Goal: Task Accomplishment & Management: Complete application form

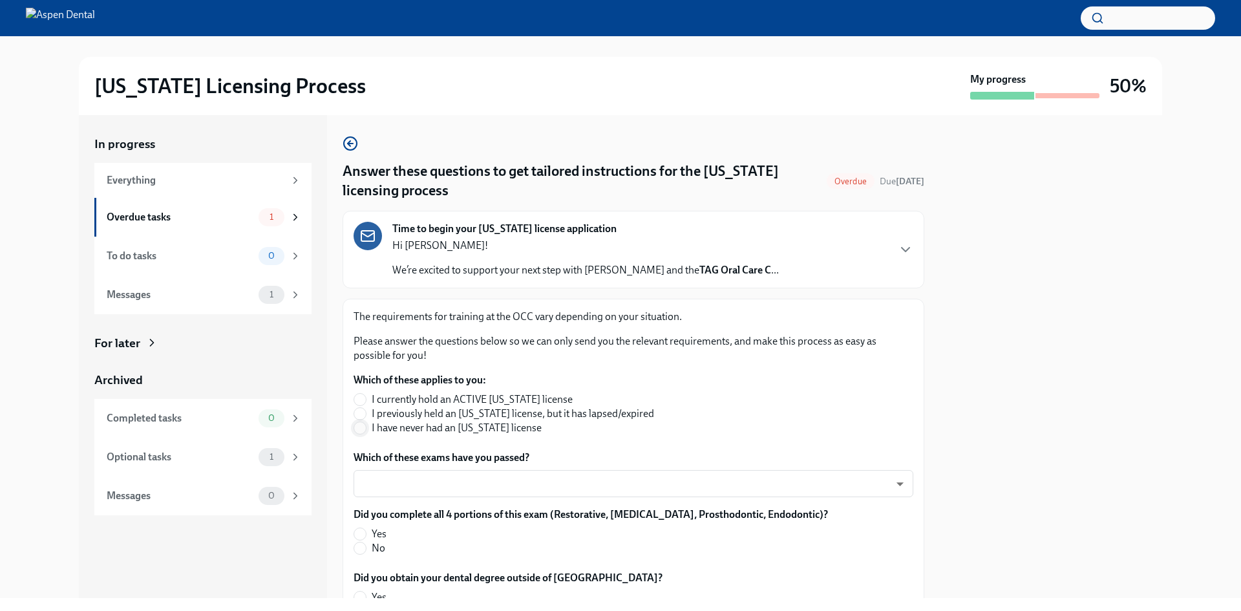
click at [365, 431] on input "I have never had an [US_STATE] license" at bounding box center [360, 428] width 12 height 12
radio input "true"
click at [390, 488] on body "[US_STATE] Licensing Process My progress 50% In progress Everything Overdue tas…" at bounding box center [620, 305] width 1241 height 611
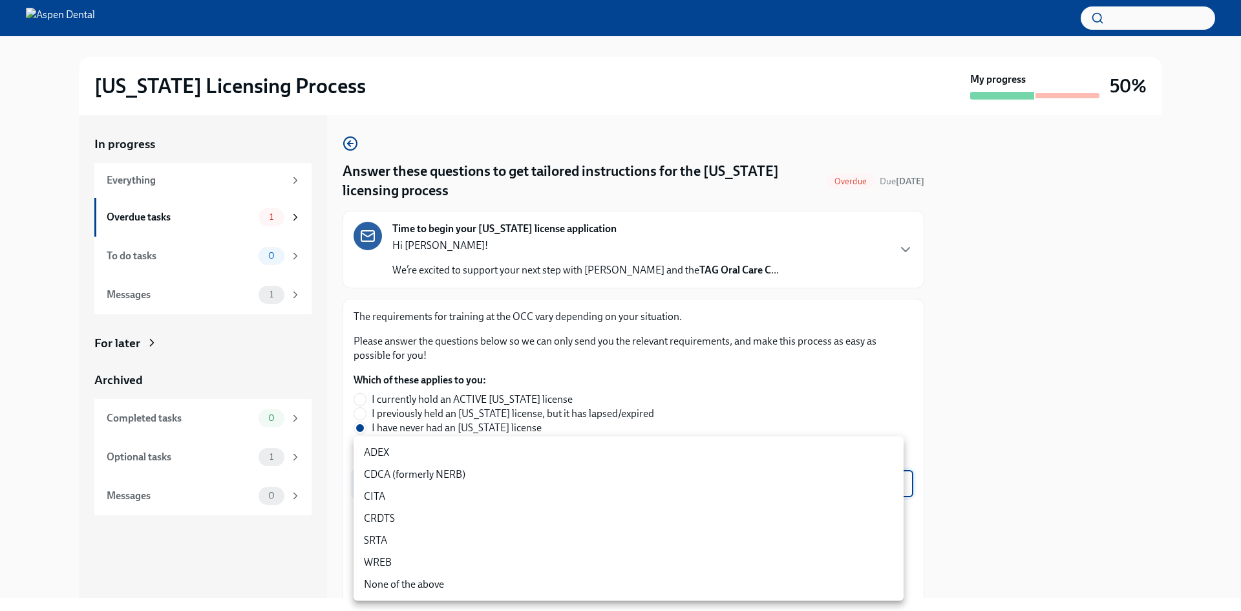
click at [422, 471] on li "CDCA (formerly NERB)" at bounding box center [629, 474] width 550 height 22
type input "nrE-1nMl1"
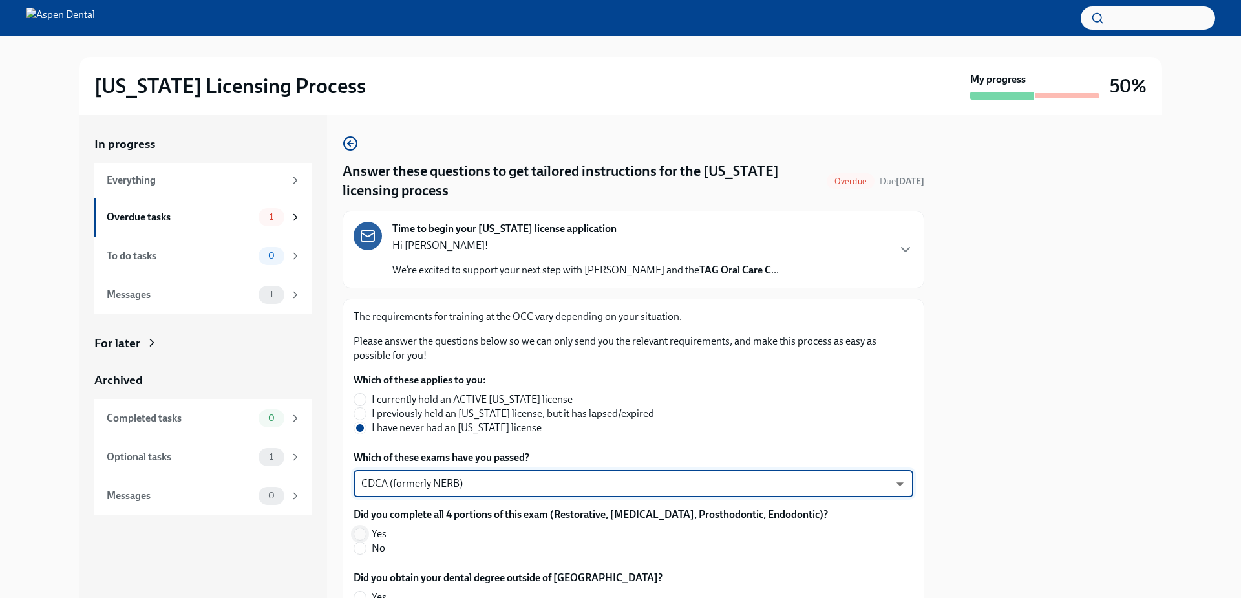
click at [357, 529] on input "Yes" at bounding box center [360, 534] width 12 height 12
radio input "true"
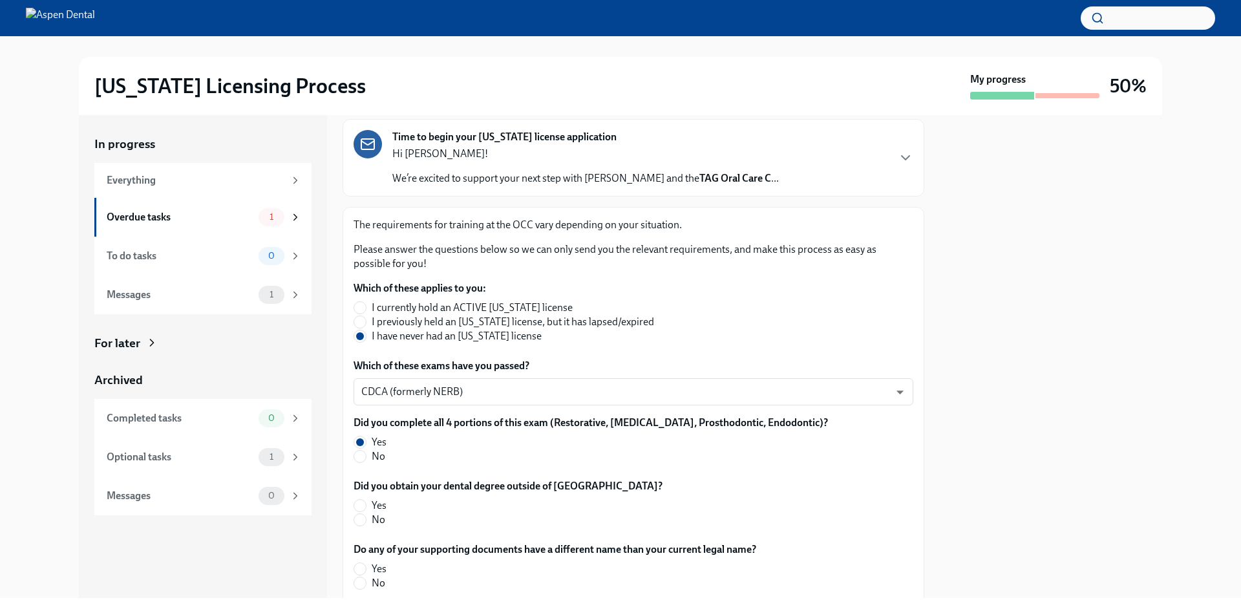
scroll to position [129, 0]
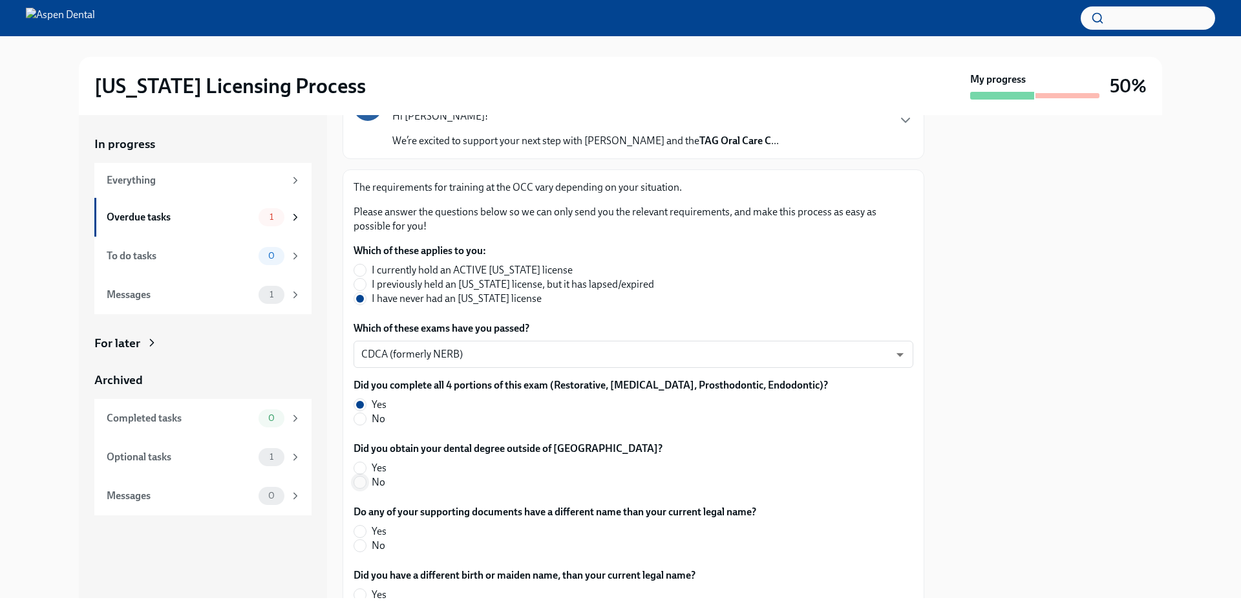
click at [360, 487] on input "No" at bounding box center [360, 482] width 12 height 12
radio input "true"
click at [366, 529] on span at bounding box center [360, 531] width 13 height 13
click at [366, 529] on input "Yes" at bounding box center [360, 531] width 12 height 12
radio input "true"
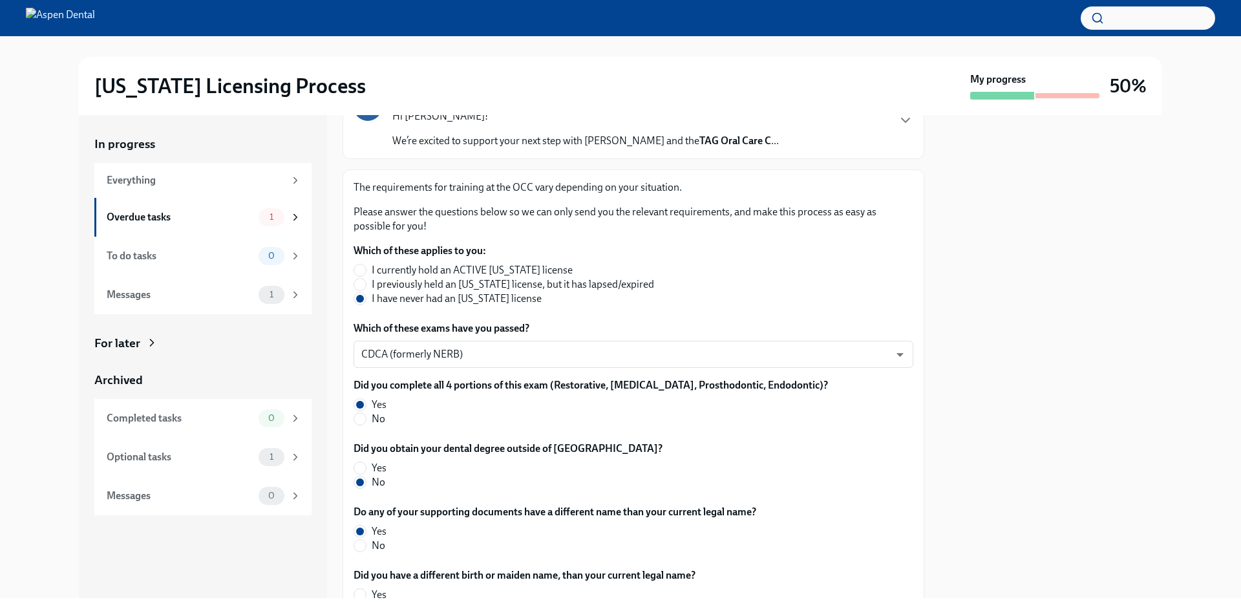
scroll to position [194, 0]
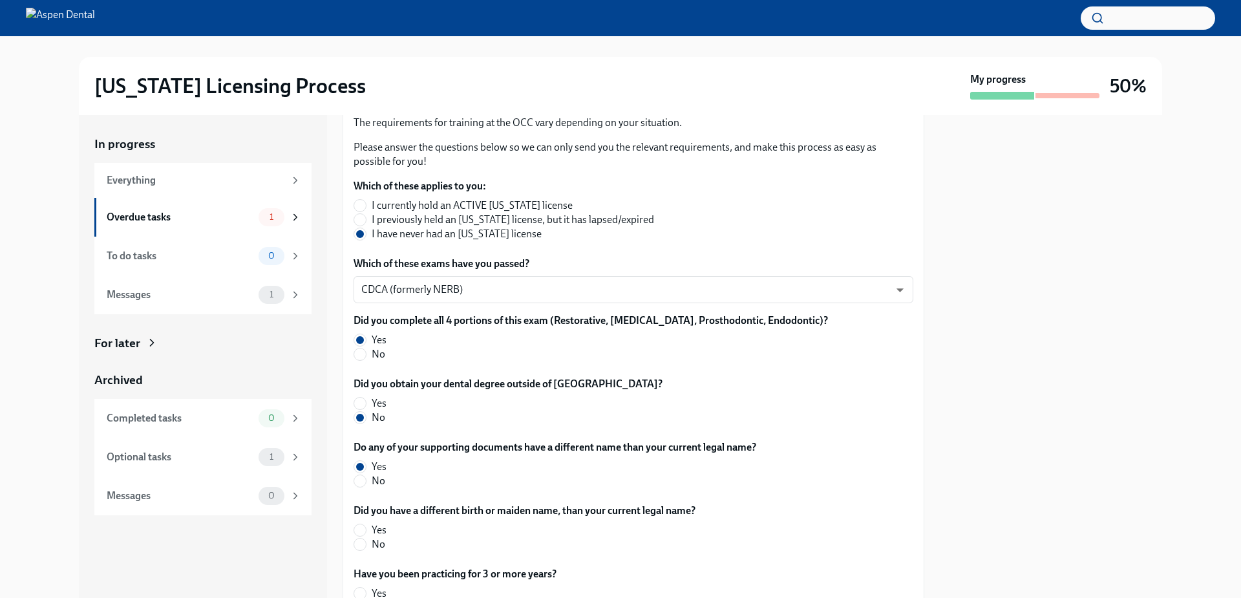
click at [366, 528] on label "Yes" at bounding box center [520, 530] width 332 height 14
click at [366, 528] on input "Yes" at bounding box center [360, 530] width 12 height 12
radio input "true"
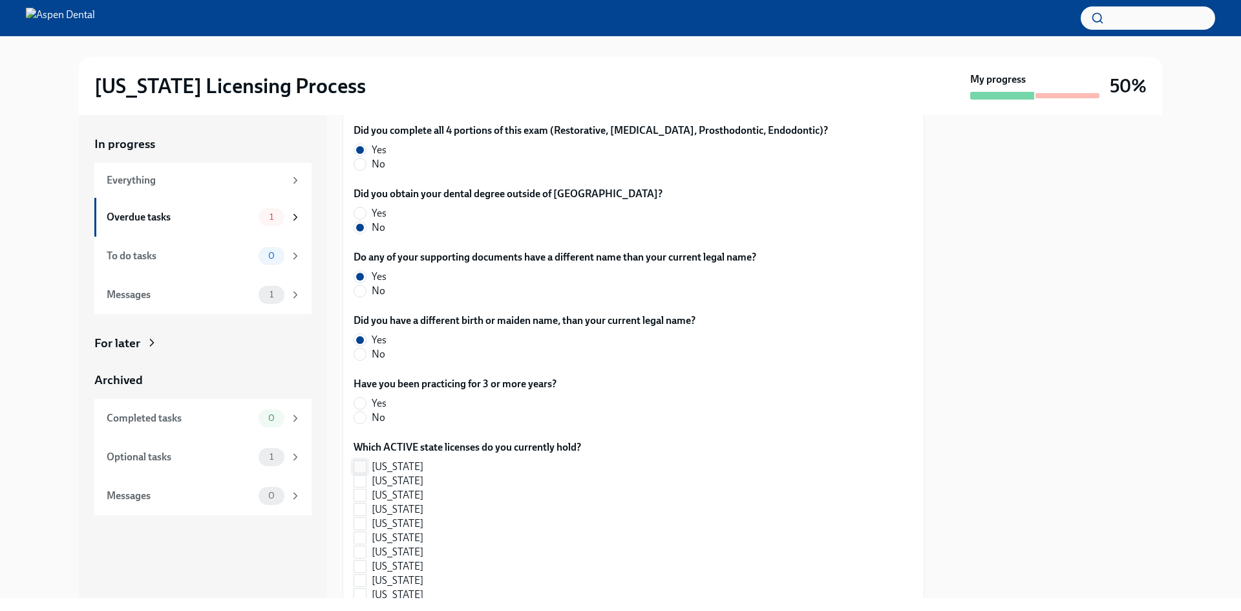
scroll to position [388, 0]
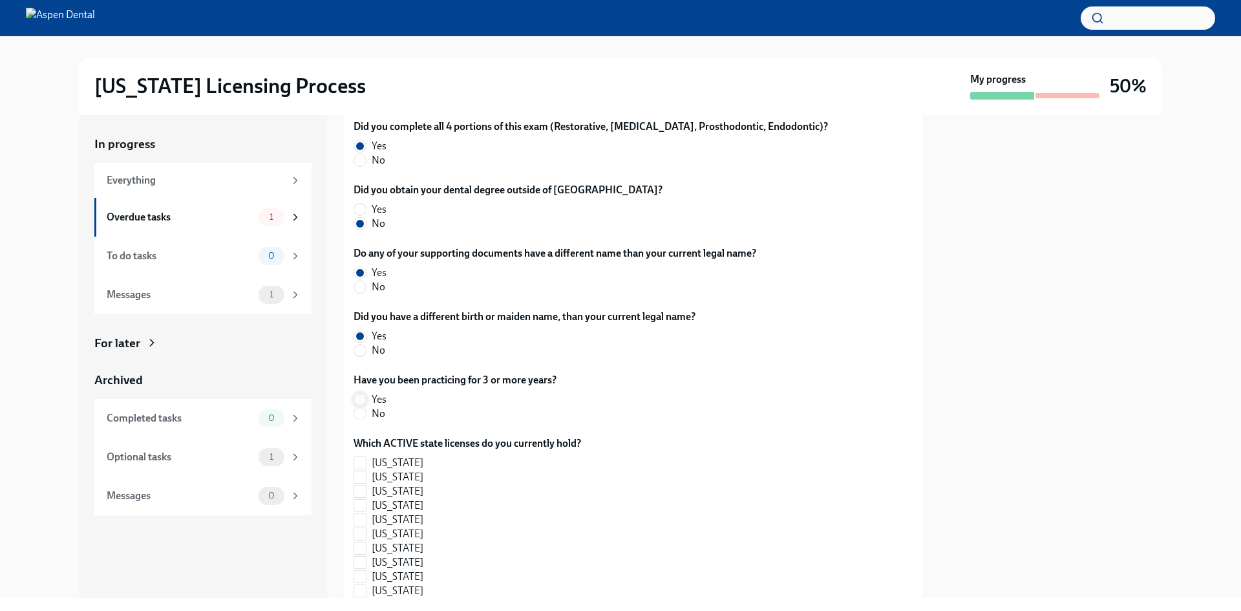
click at [358, 396] on input "Yes" at bounding box center [360, 400] width 12 height 12
radio input "true"
click at [365, 589] on input "[US_STATE]" at bounding box center [360, 591] width 12 height 12
checkbox input "true"
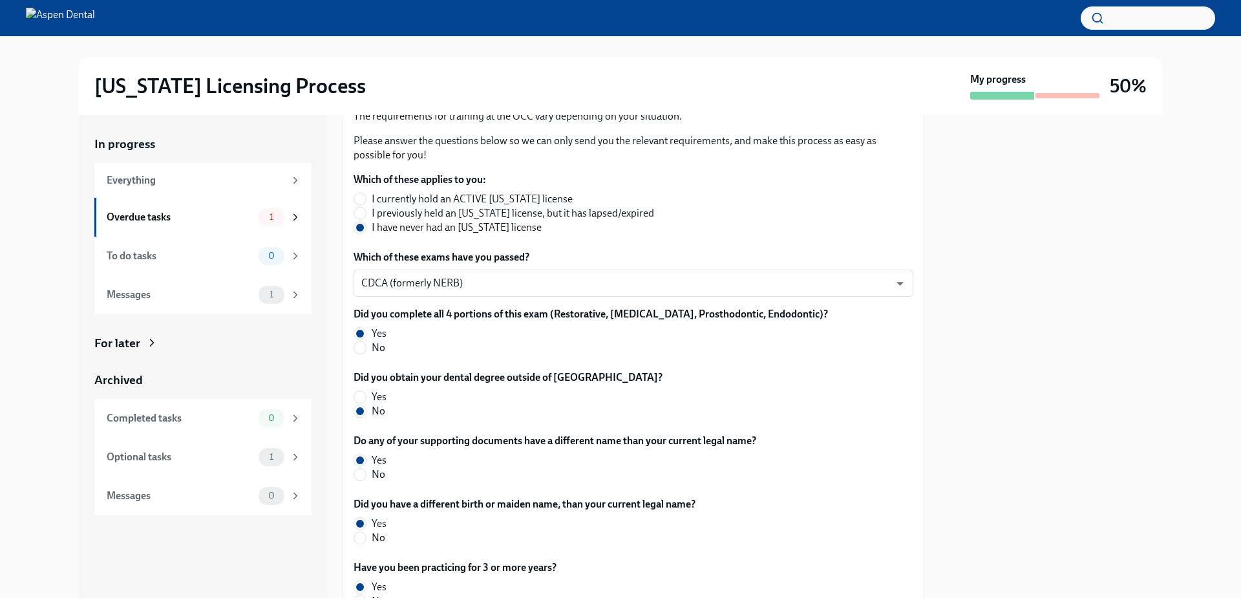
scroll to position [194, 0]
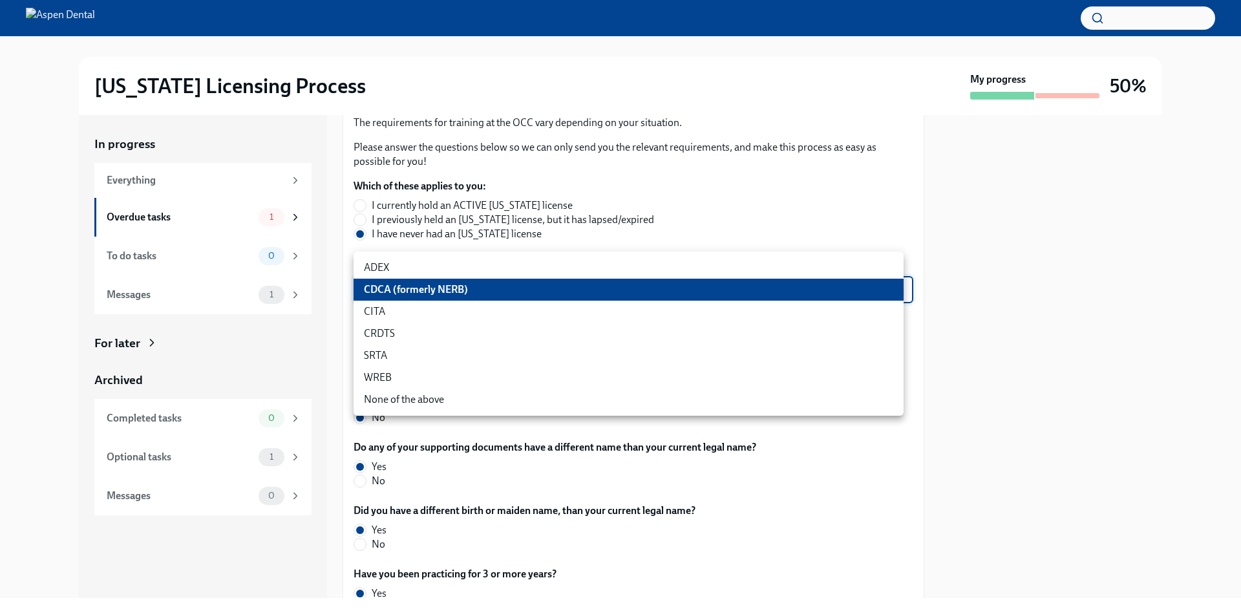
click at [492, 289] on body "[US_STATE] Licensing Process My progress 50% In progress Everything Overdue tas…" at bounding box center [620, 305] width 1241 height 611
click at [496, 269] on li "ADEX" at bounding box center [629, 268] width 550 height 22
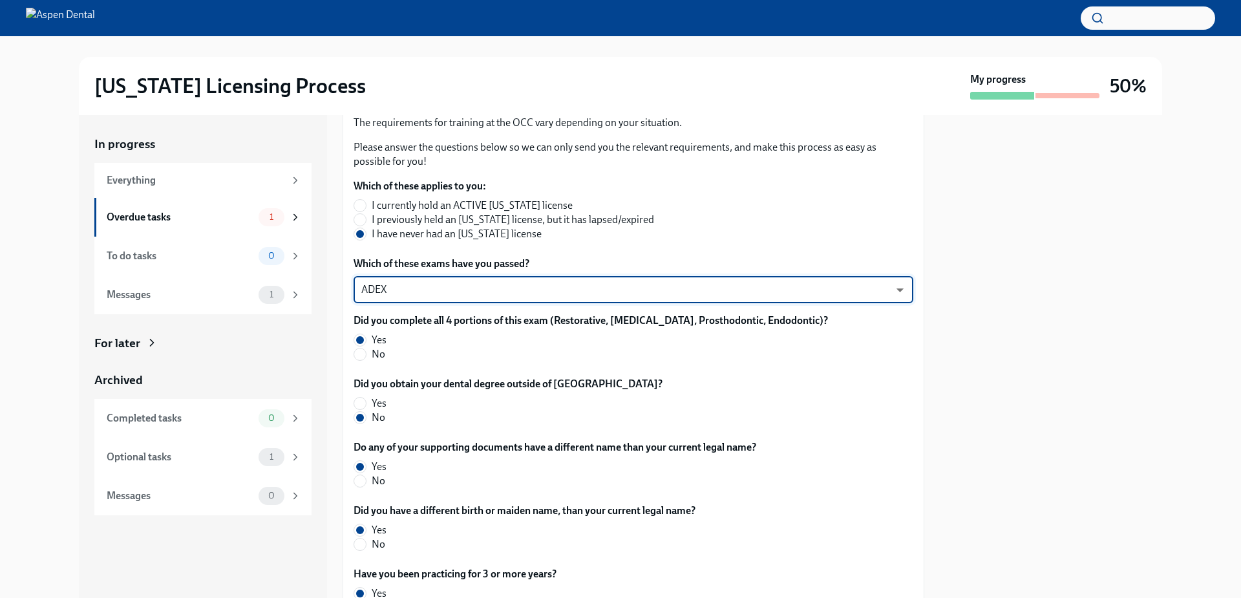
click at [460, 290] on body "[US_STATE] Licensing Process My progress 50% In progress Everything Overdue tas…" at bounding box center [620, 305] width 1241 height 611
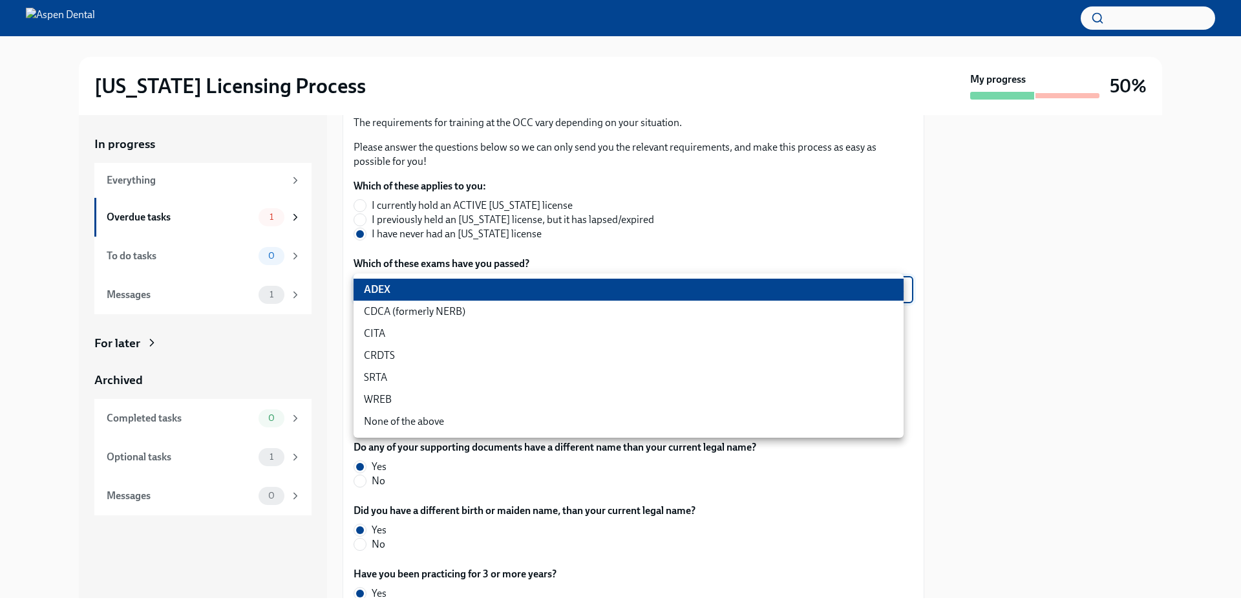
click at [468, 314] on li "CDCA (formerly NERB)" at bounding box center [629, 312] width 550 height 22
type input "nrE-1nMl1"
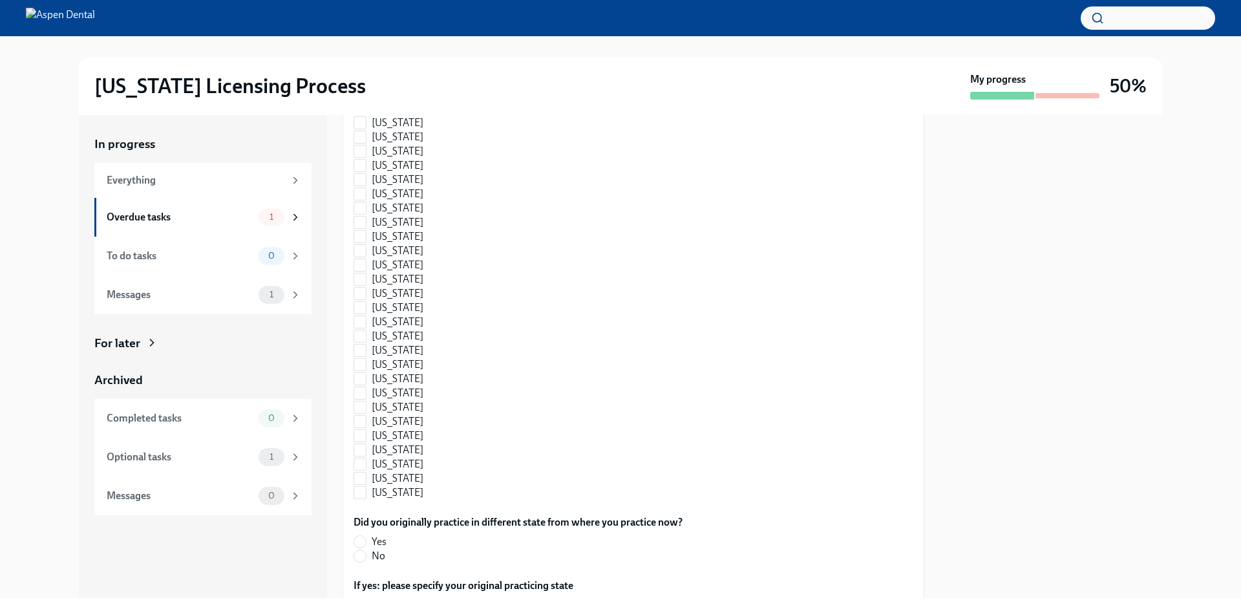
scroll to position [1099, 0]
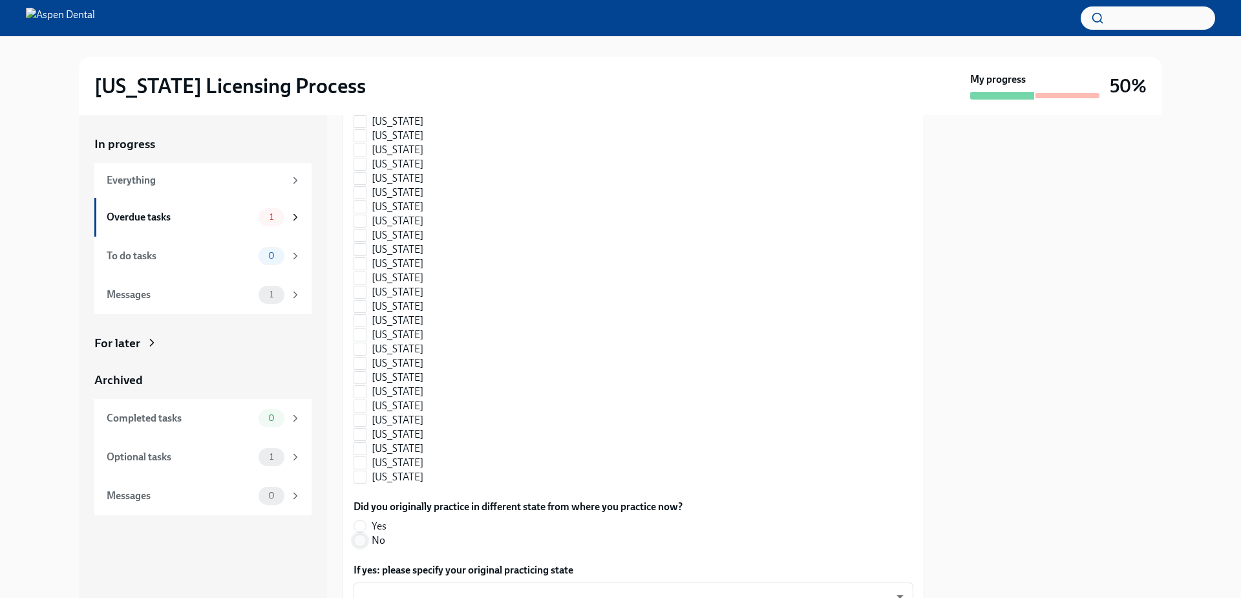
click at [365, 536] on input "No" at bounding box center [360, 540] width 12 height 12
radio input "true"
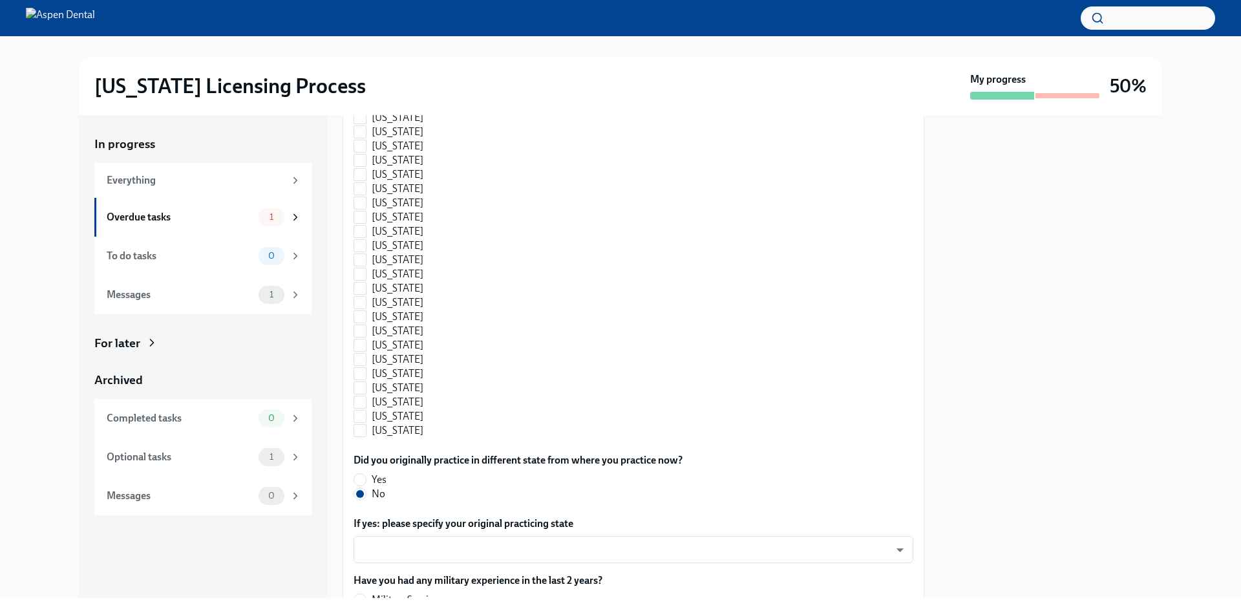
scroll to position [1349, 0]
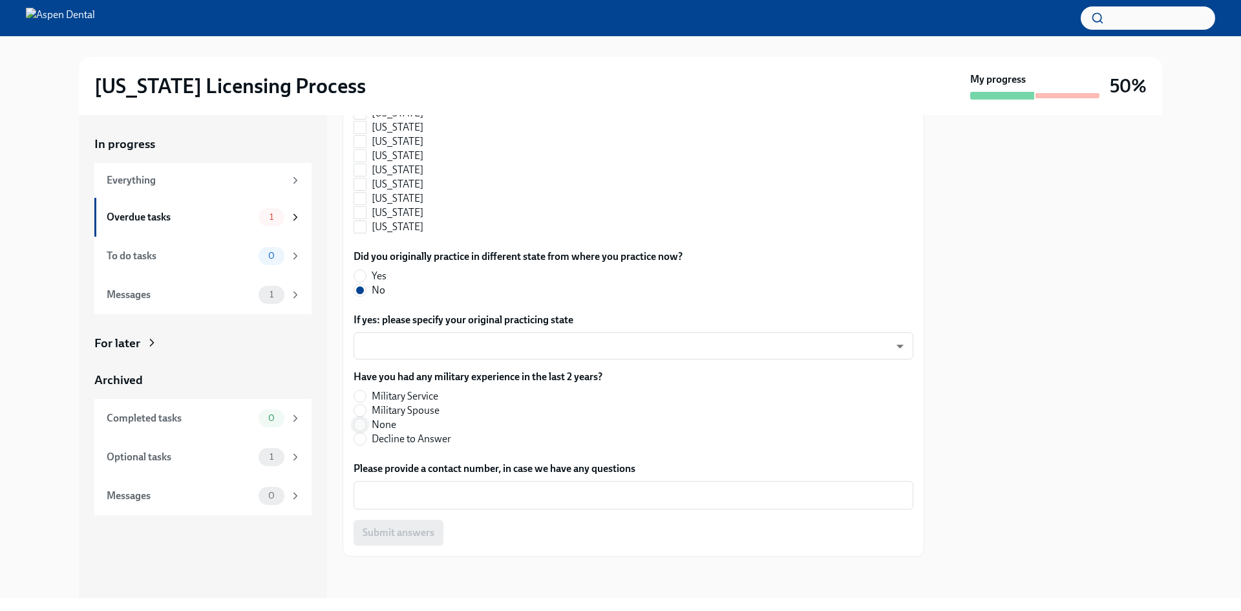
click at [361, 426] on input "None" at bounding box center [360, 425] width 12 height 12
radio input "true"
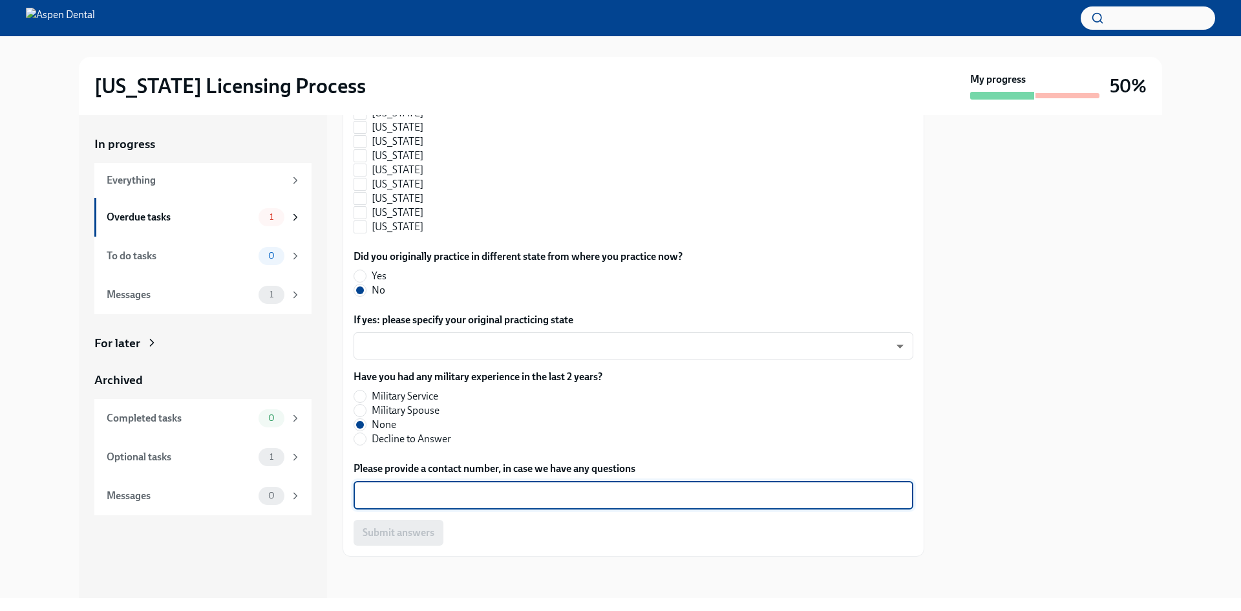
click at [770, 490] on textarea "Please provide a contact number, in case we have any questions" at bounding box center [633, 495] width 544 height 16
type textarea "3868463120"
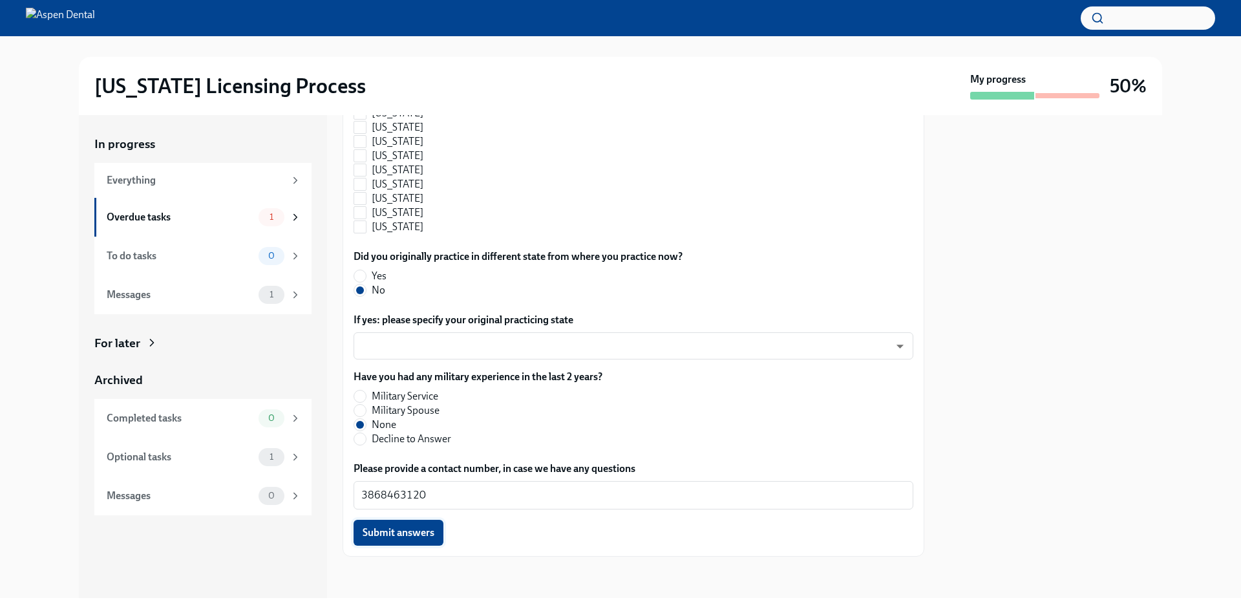
click at [383, 527] on span "Submit answers" at bounding box center [399, 532] width 72 height 13
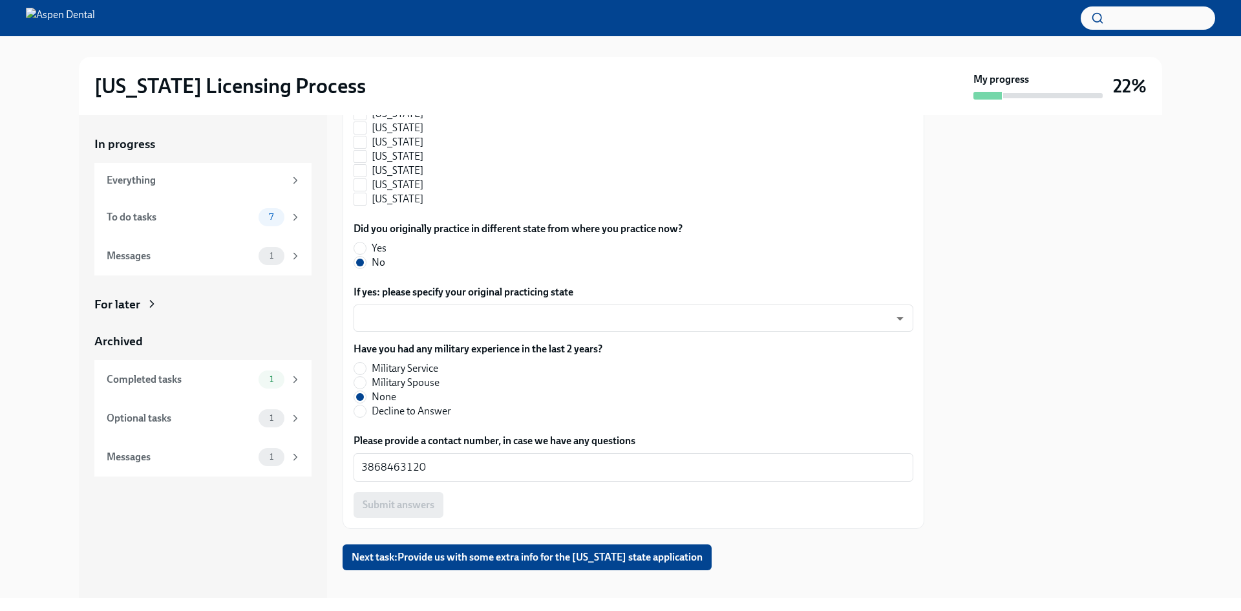
scroll to position [1390, 0]
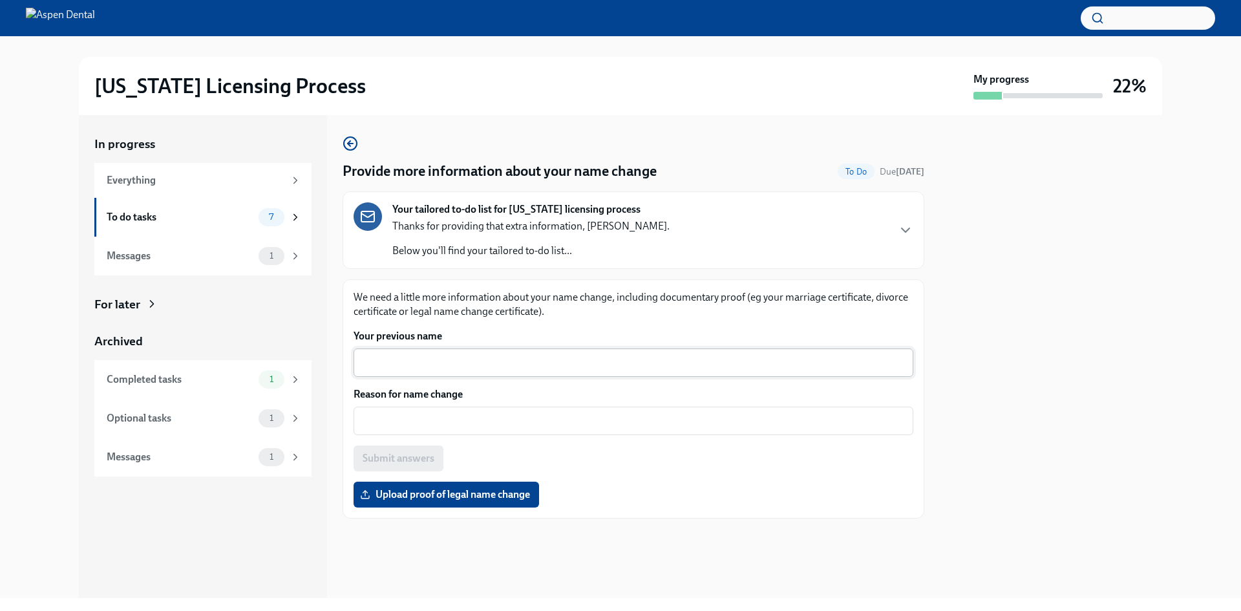
click at [371, 370] on textarea "Your previous name" at bounding box center [633, 363] width 544 height 16
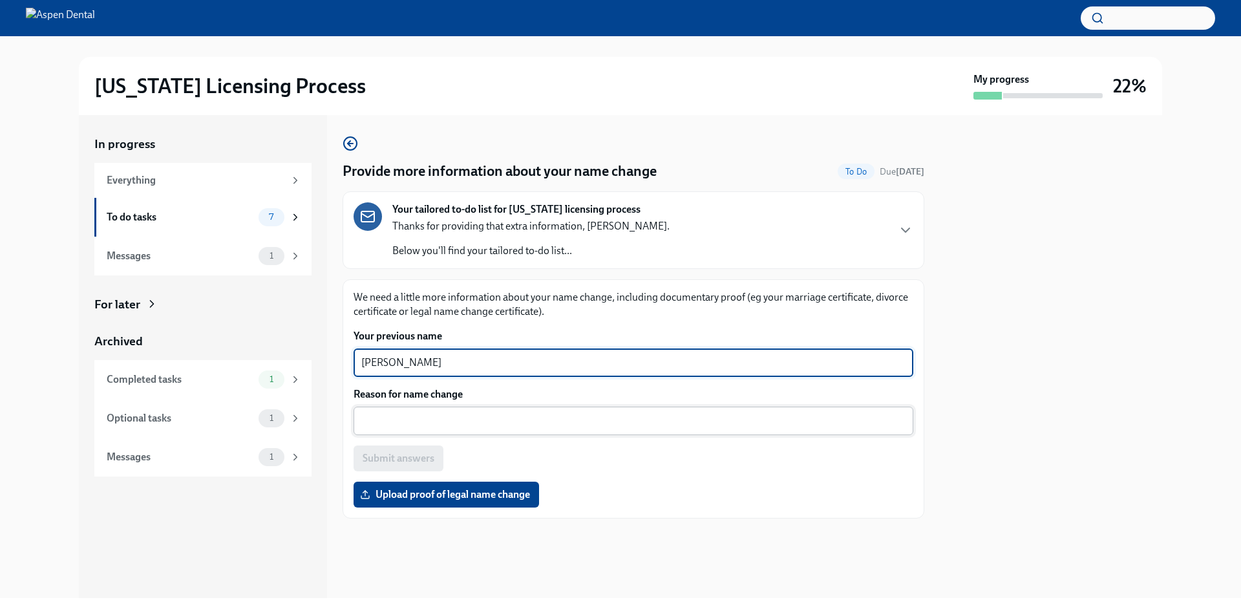
type textarea "Ottey"
click at [527, 415] on textarea "Reason for name change" at bounding box center [633, 421] width 544 height 16
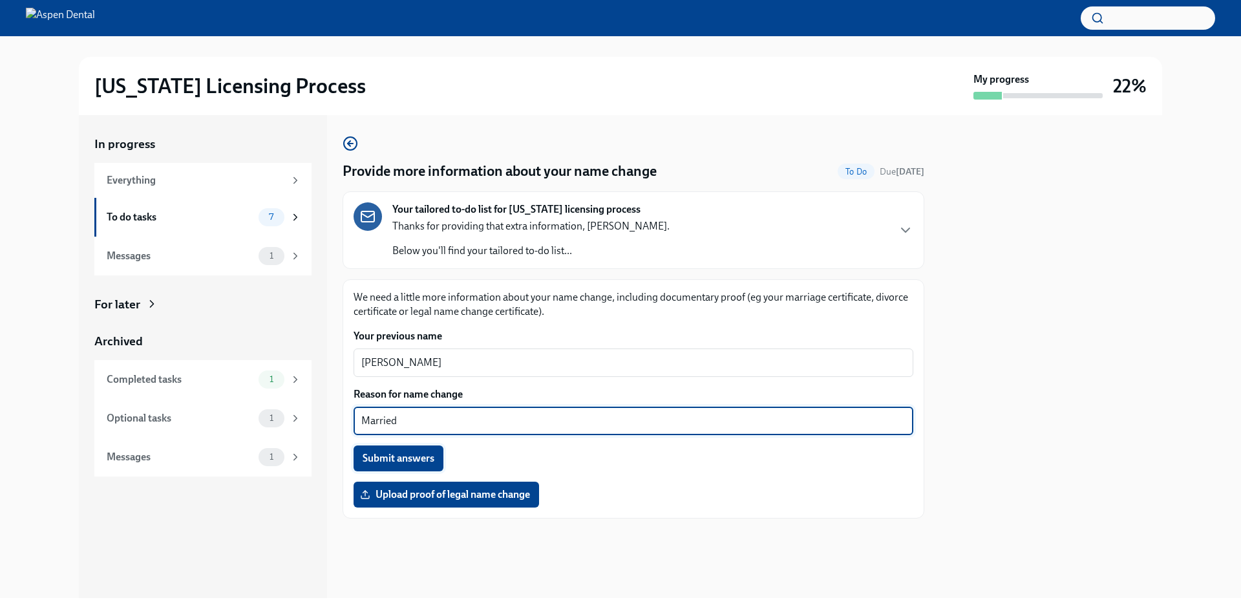
type textarea "Married"
click at [380, 458] on span "Submit answers" at bounding box center [399, 458] width 72 height 13
